Goal: Task Accomplishment & Management: Complete application form

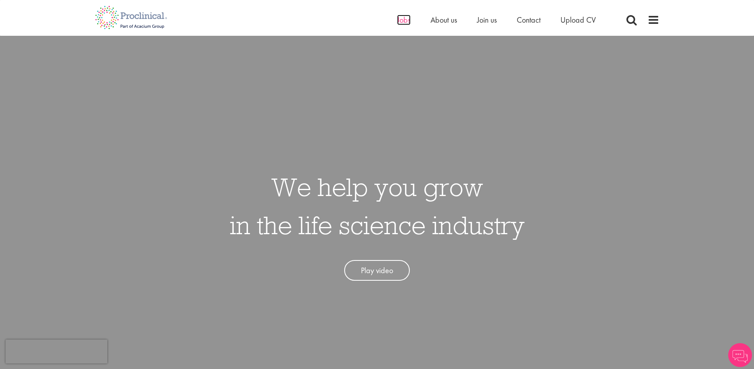
click at [400, 15] on span "Jobs" at bounding box center [404, 20] width 14 height 10
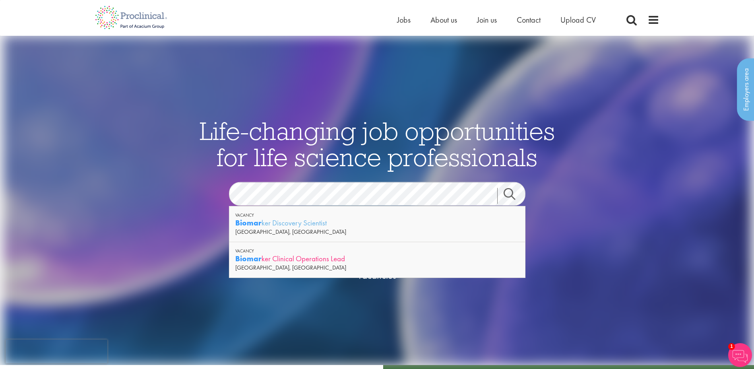
click at [275, 261] on div "Biomar ker Clinical Operations Lead" at bounding box center [377, 258] width 284 height 10
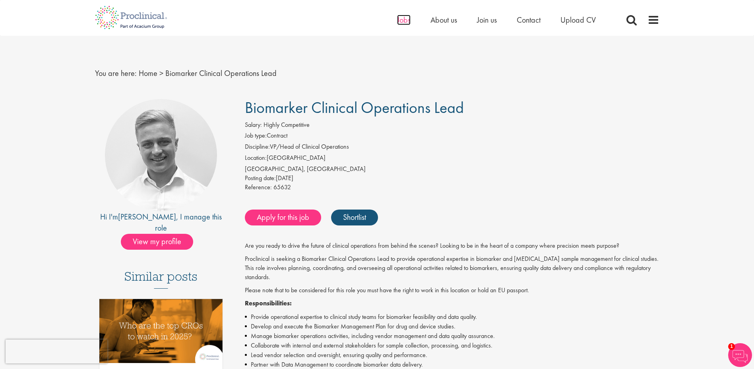
click at [397, 24] on span "Jobs" at bounding box center [404, 20] width 14 height 10
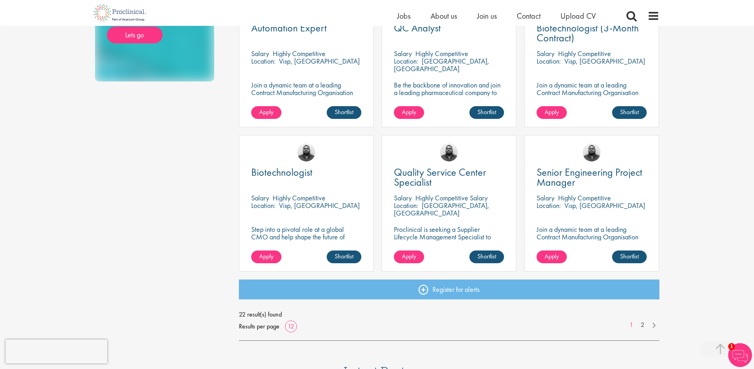
scroll to position [556, 0]
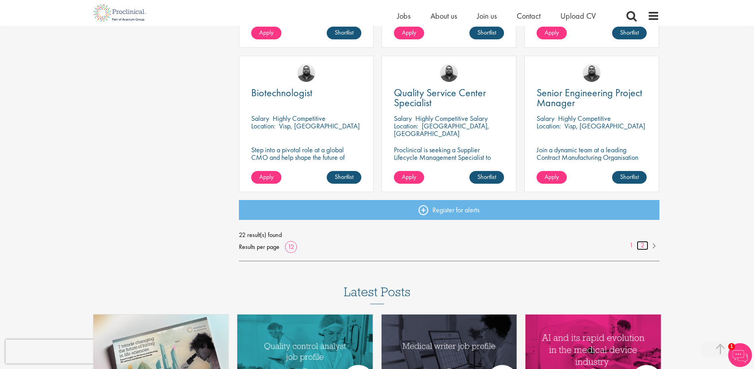
click at [642, 245] on link "2" at bounding box center [642, 245] width 12 height 9
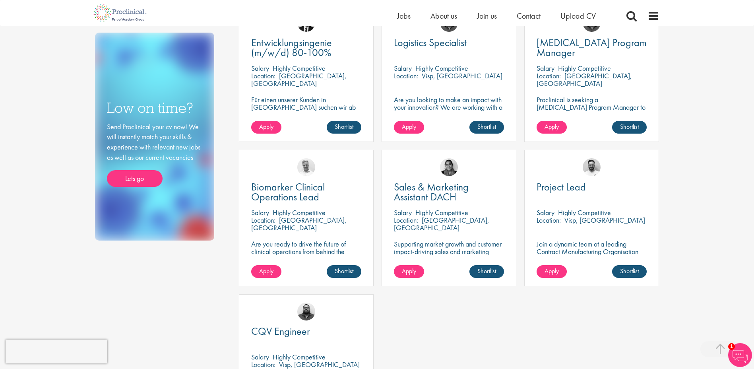
scroll to position [397, 0]
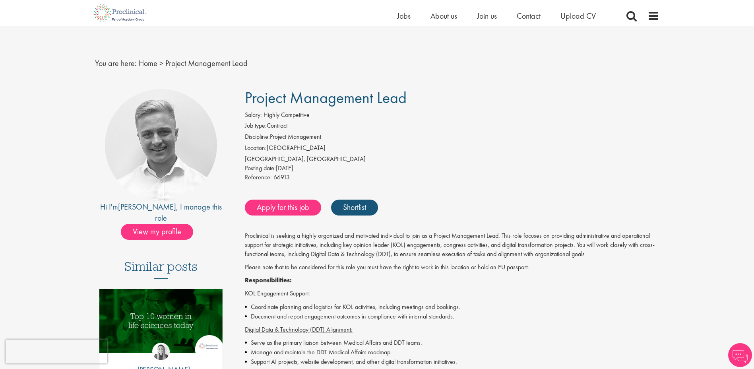
scroll to position [79, 0]
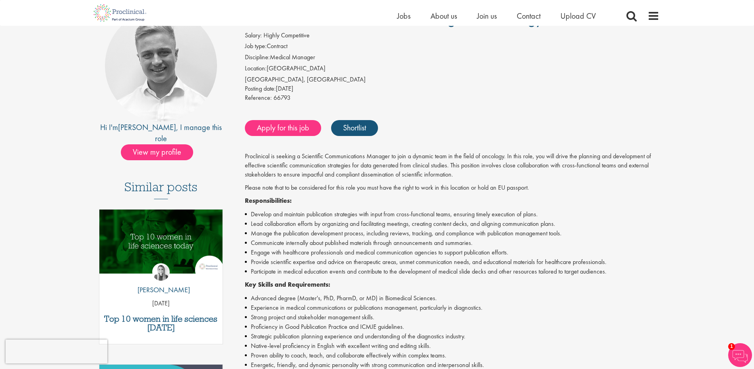
scroll to position [119, 0]
